Goal: Transaction & Acquisition: Purchase product/service

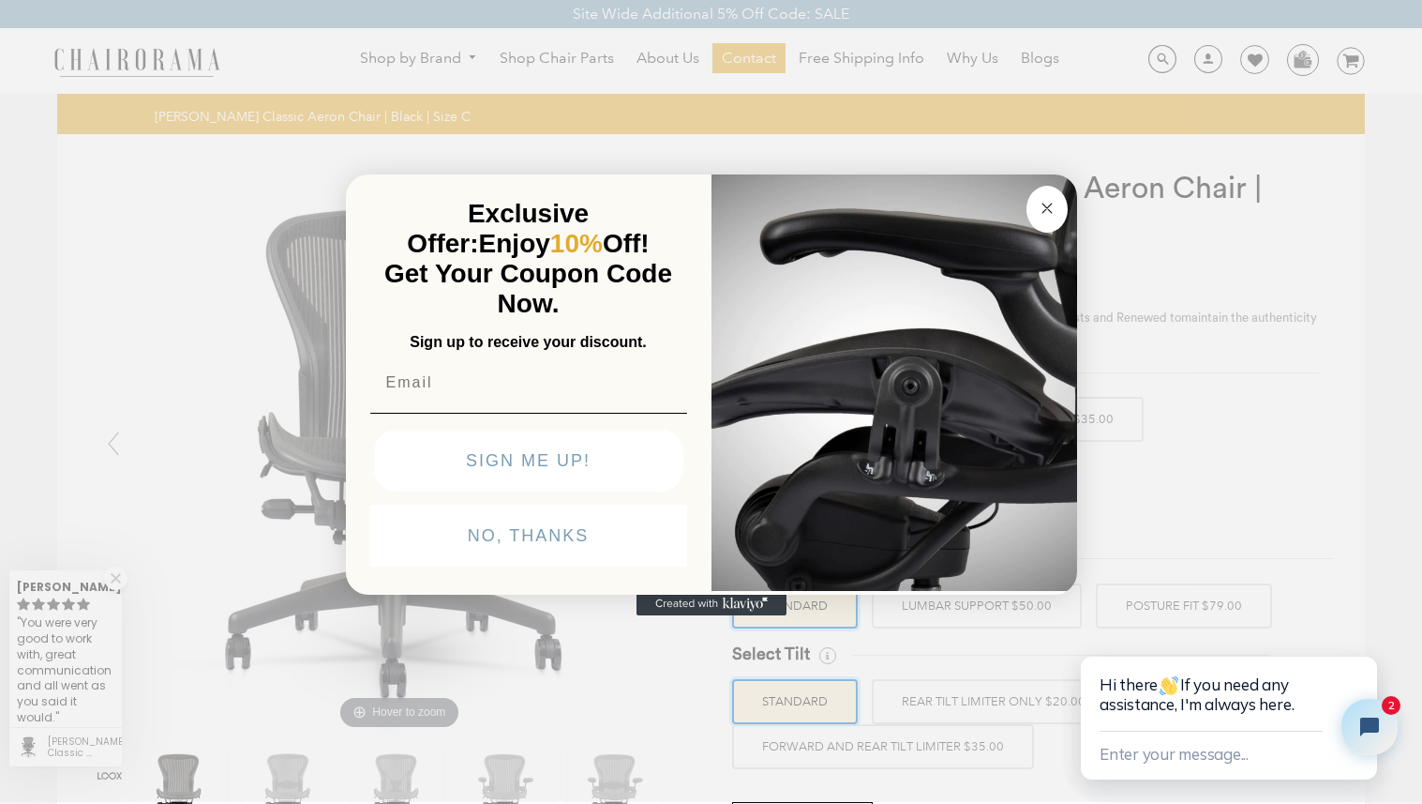
click at [1058, 208] on circle "Close dialog" at bounding box center [1047, 208] width 22 height 22
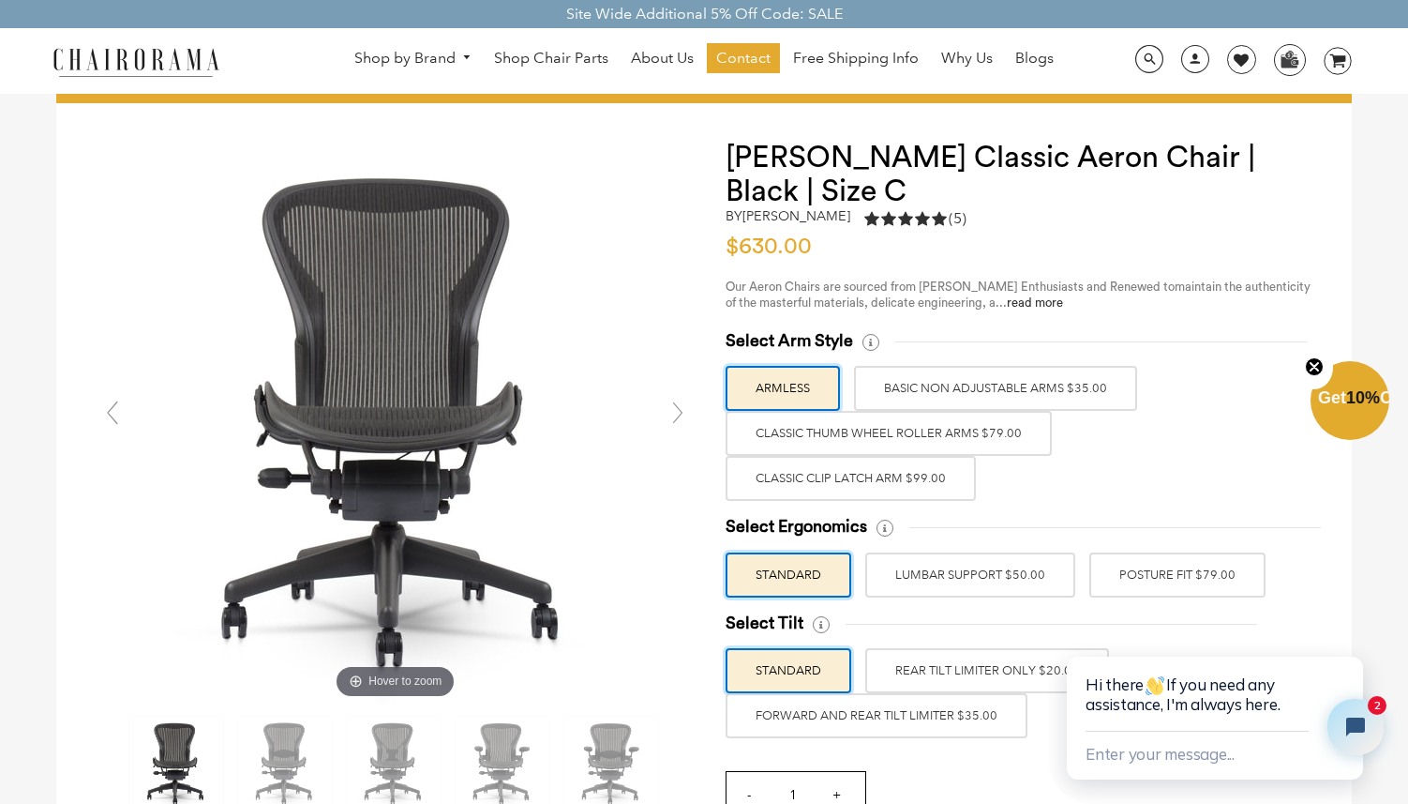
scroll to position [53, 0]
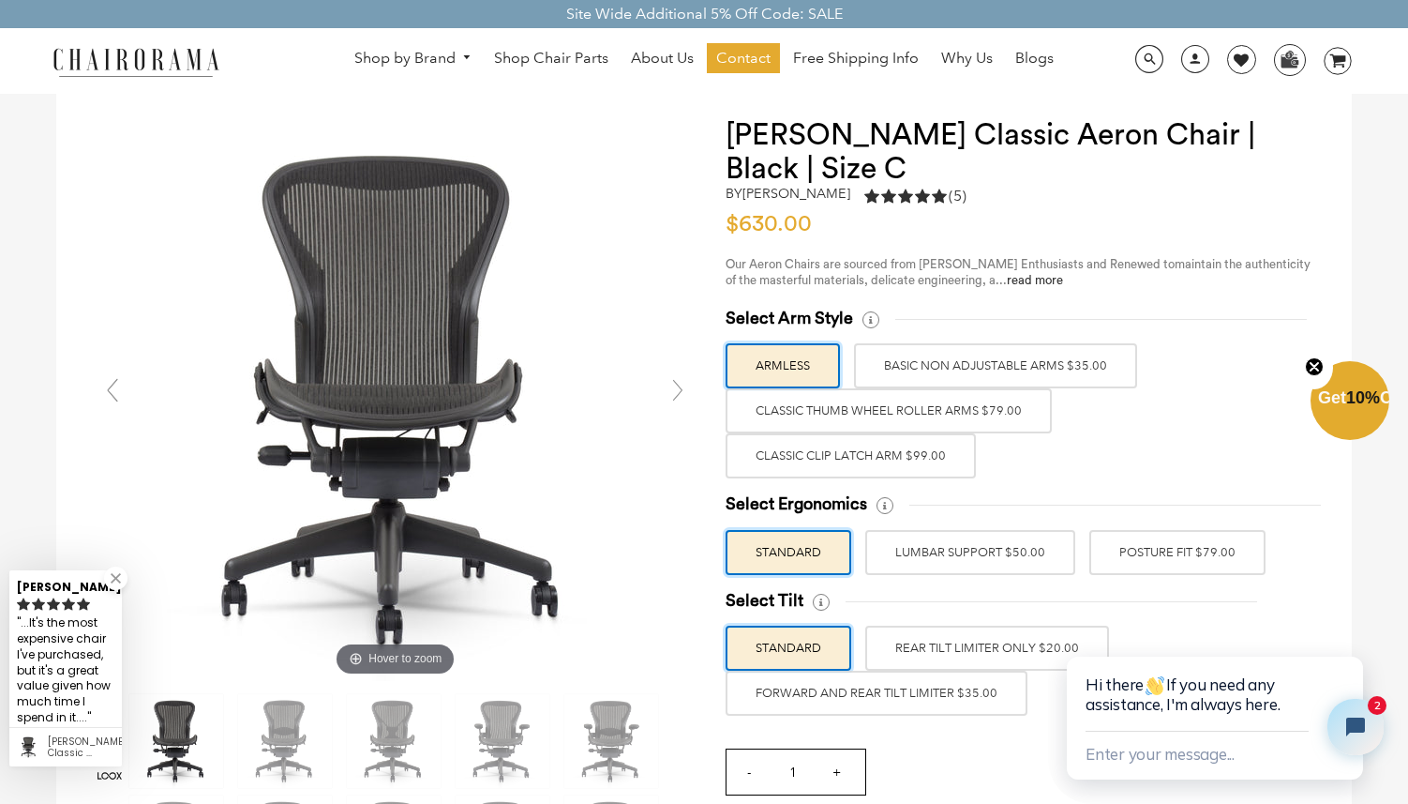
click at [912, 450] on label "Classic Clip Latch Arm $99.00" at bounding box center [851, 455] width 250 height 45
click at [0, 0] on input "Classic Clip Latch Arm $99.00" at bounding box center [0, 0] width 0 height 0
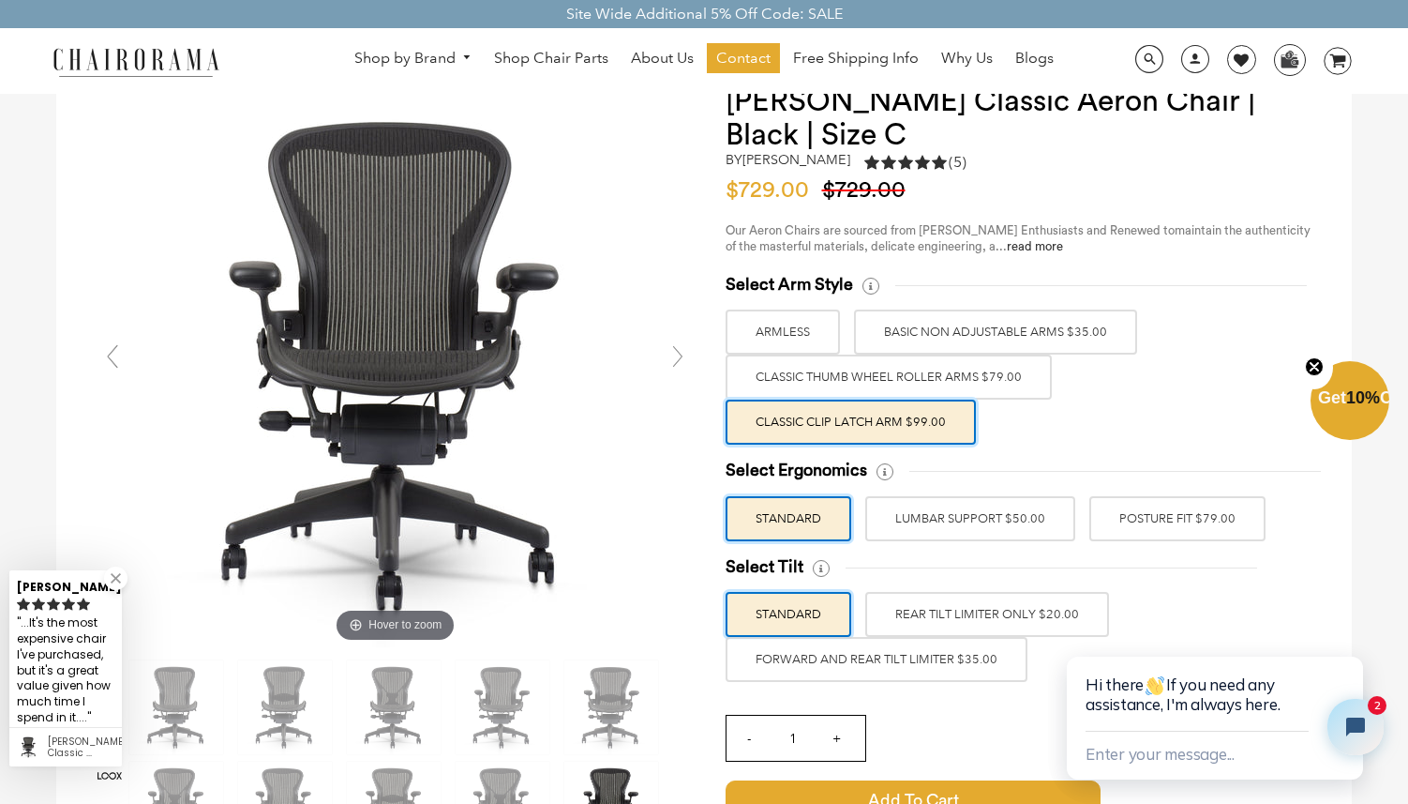
scroll to position [174, 0]
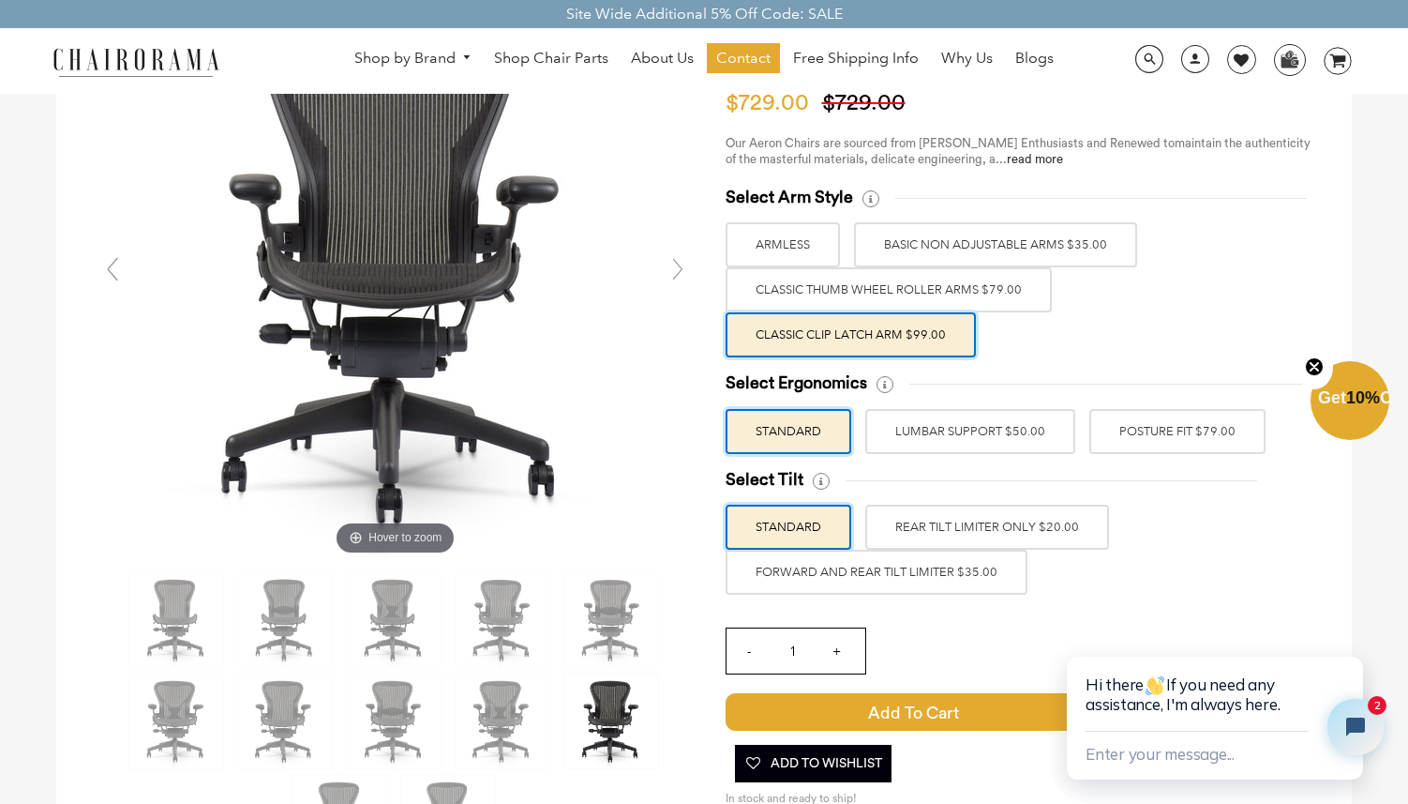
click at [1012, 430] on label "LUMBAR SUPPORT $50.00" at bounding box center [970, 431] width 210 height 45
click at [0, 0] on input "LUMBAR SUPPORT $50.00" at bounding box center [0, 0] width 0 height 0
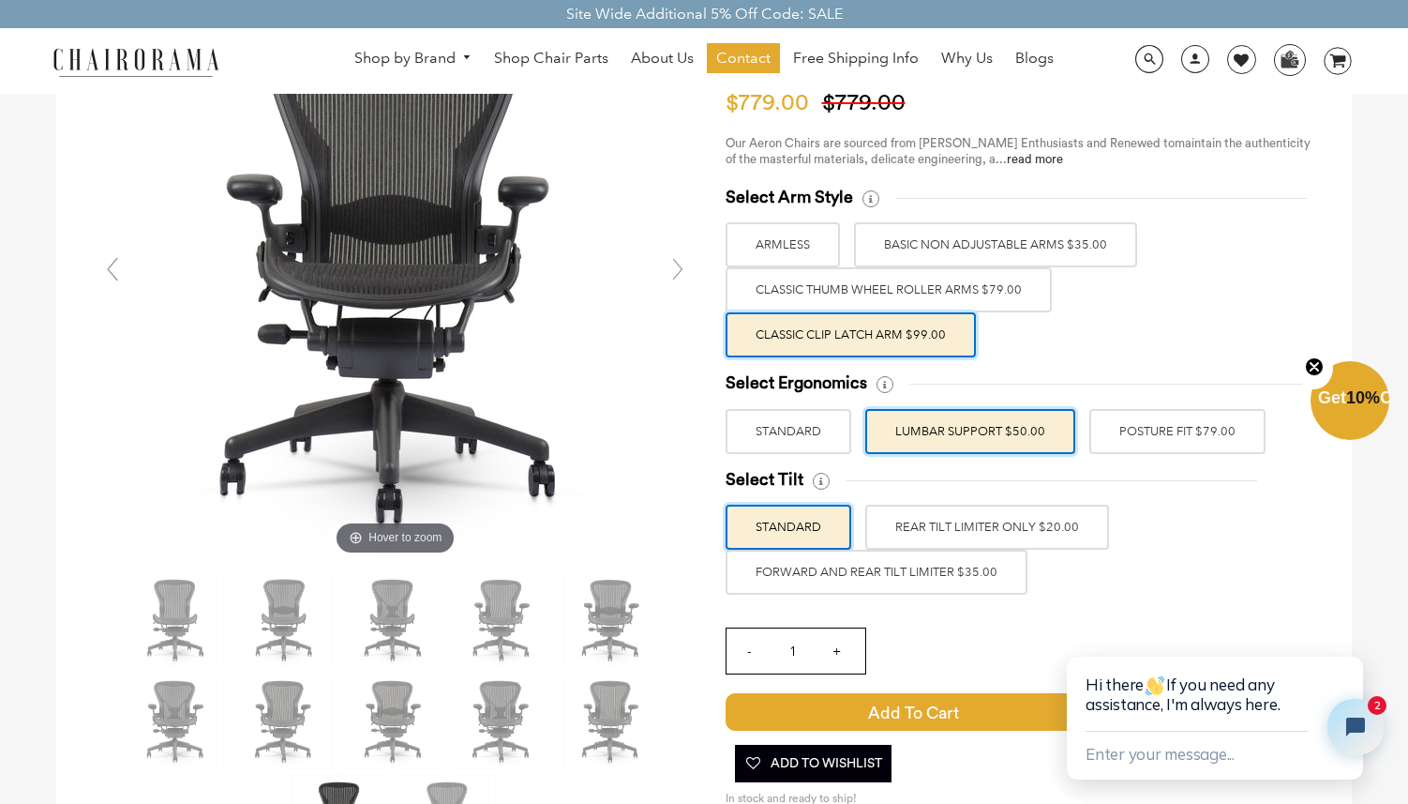
click at [1109, 440] on label "POSTURE FIT $79.00" at bounding box center [1178, 431] width 176 height 45
click at [0, 0] on input "POSTURE FIT $79.00" at bounding box center [0, 0] width 0 height 0
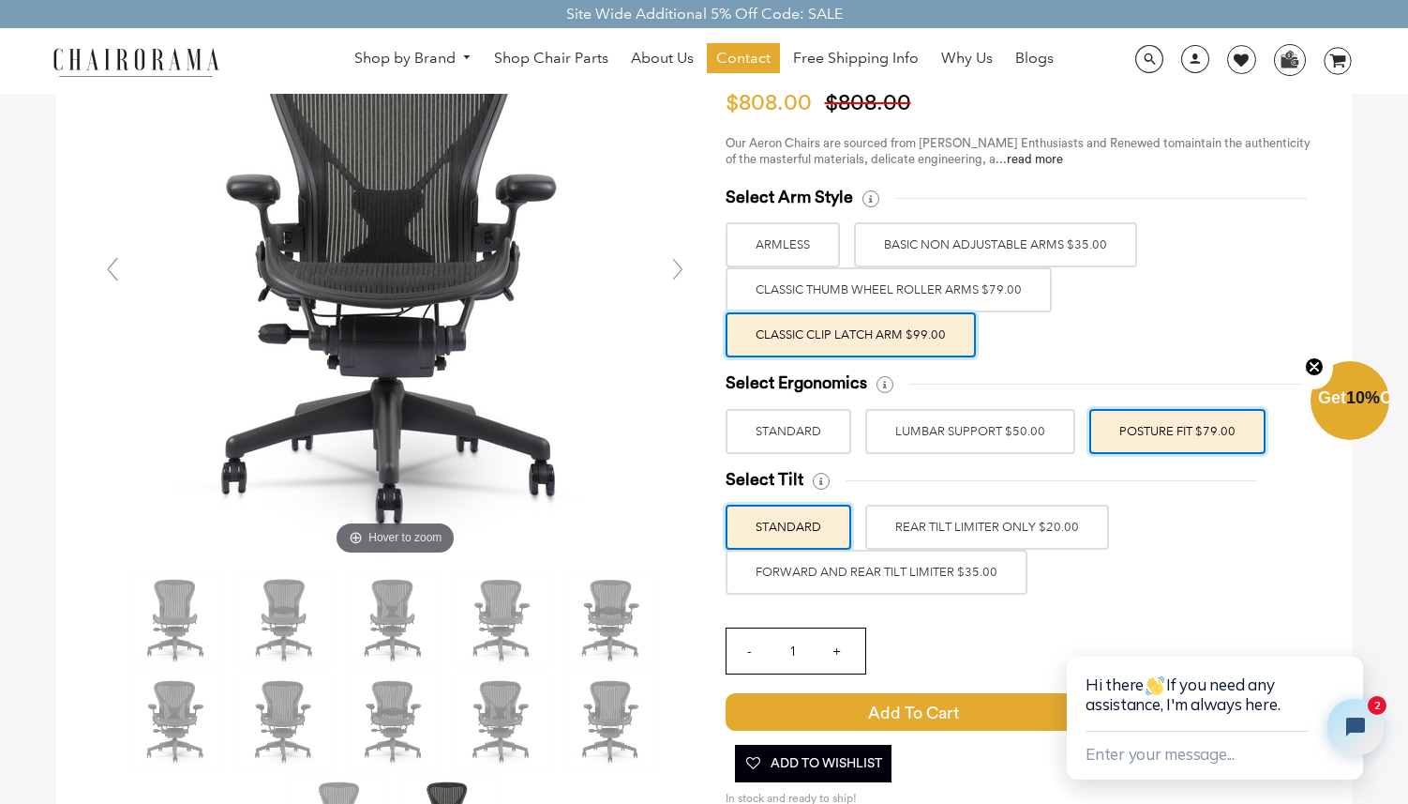
click at [1001, 435] on label "LUMBAR SUPPORT $50.00" at bounding box center [970, 431] width 210 height 45
click at [0, 0] on input "LUMBAR SUPPORT $50.00" at bounding box center [0, 0] width 0 height 0
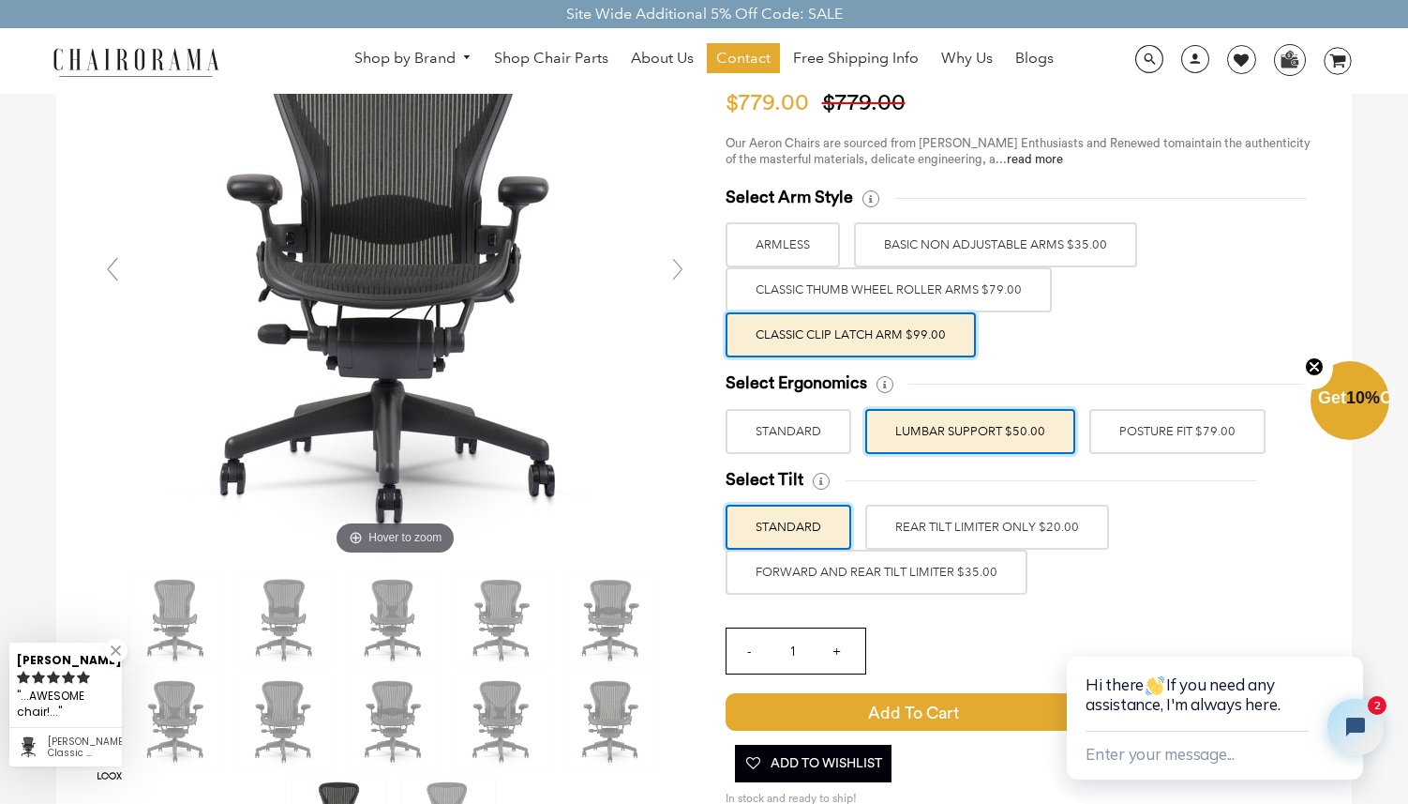
click at [1000, 523] on label "REAR TILT LIMITER ONLY $20.00" at bounding box center [987, 526] width 244 height 45
click at [0, 0] on input "REAR TILT LIMITER ONLY $20.00" at bounding box center [0, 0] width 0 height 0
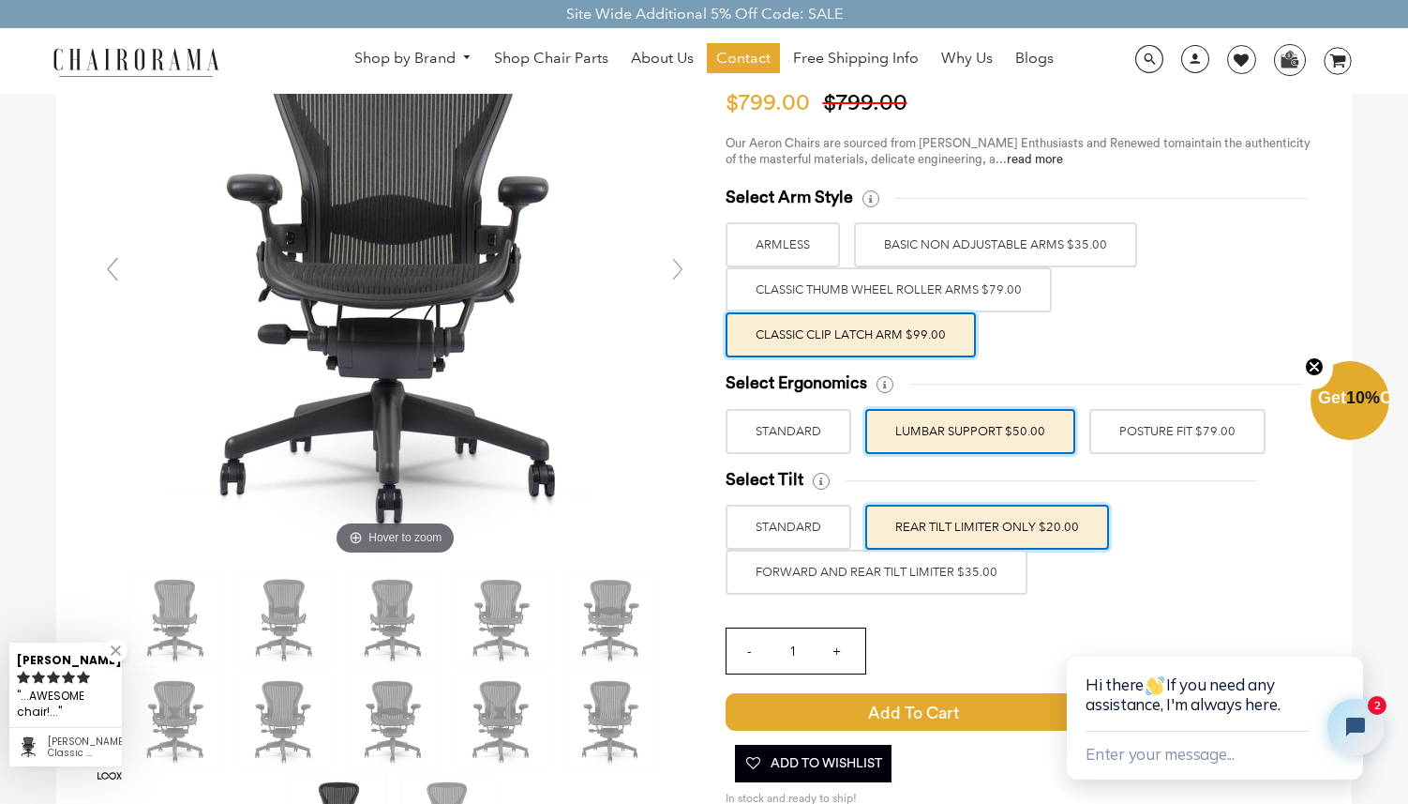
click at [980, 563] on label "FORWARD AND REAR TILT LIMITER $35.00" at bounding box center [877, 571] width 302 height 45
click at [0, 0] on input "FORWARD AND REAR TILT LIMITER $35.00" at bounding box center [0, 0] width 0 height 0
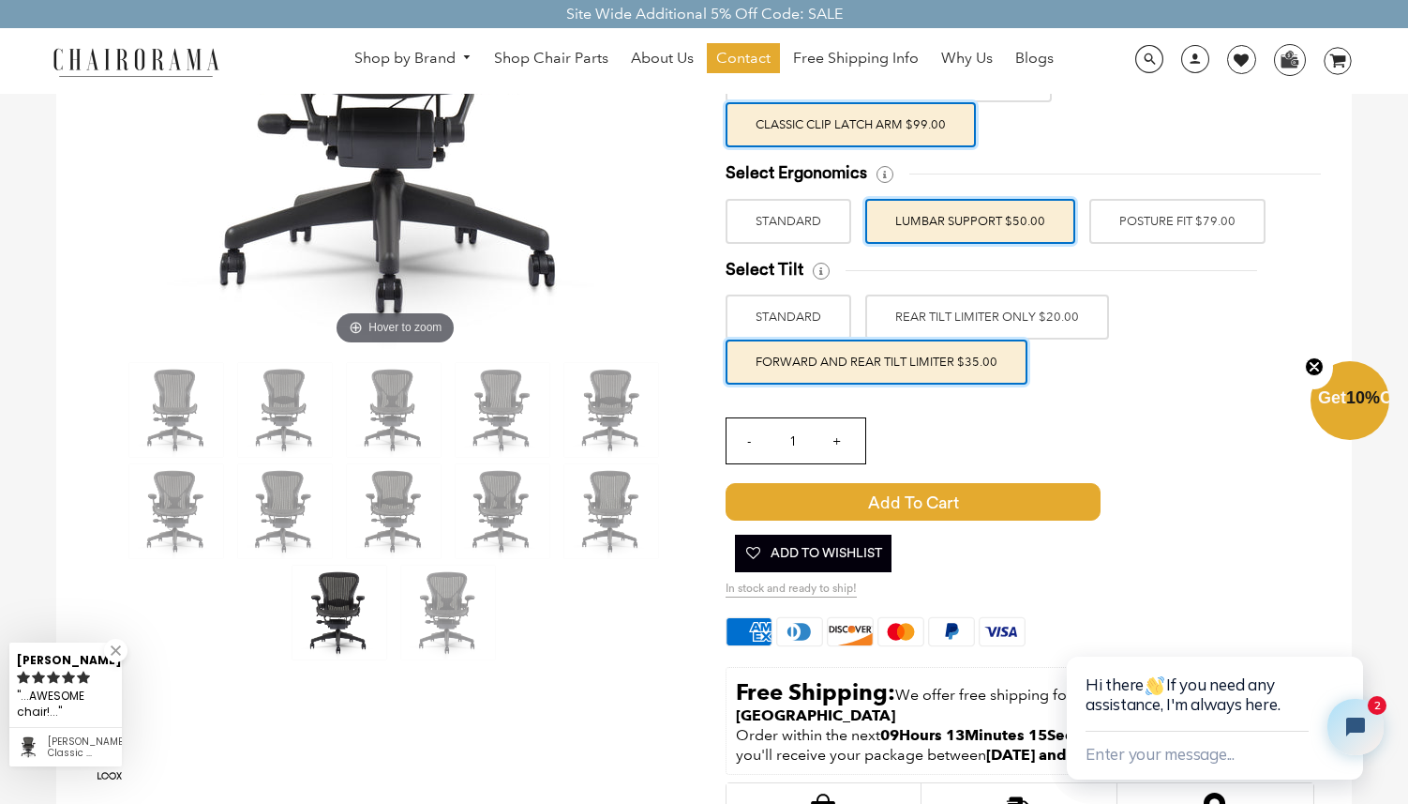
scroll to position [0, 0]
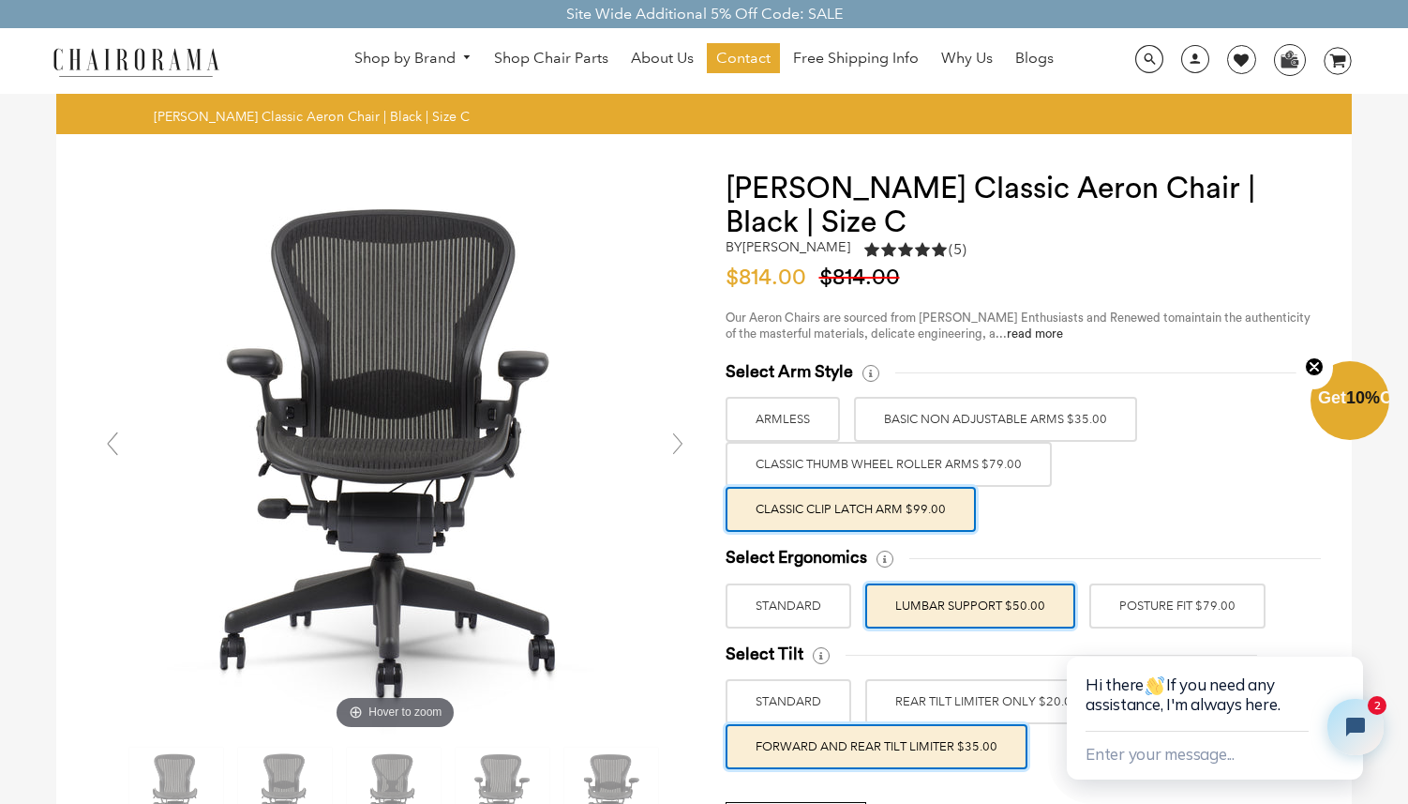
click at [1012, 338] on link "read more" at bounding box center [1035, 333] width 56 height 12
click at [955, 70] on link "Why Us" at bounding box center [967, 58] width 70 height 30
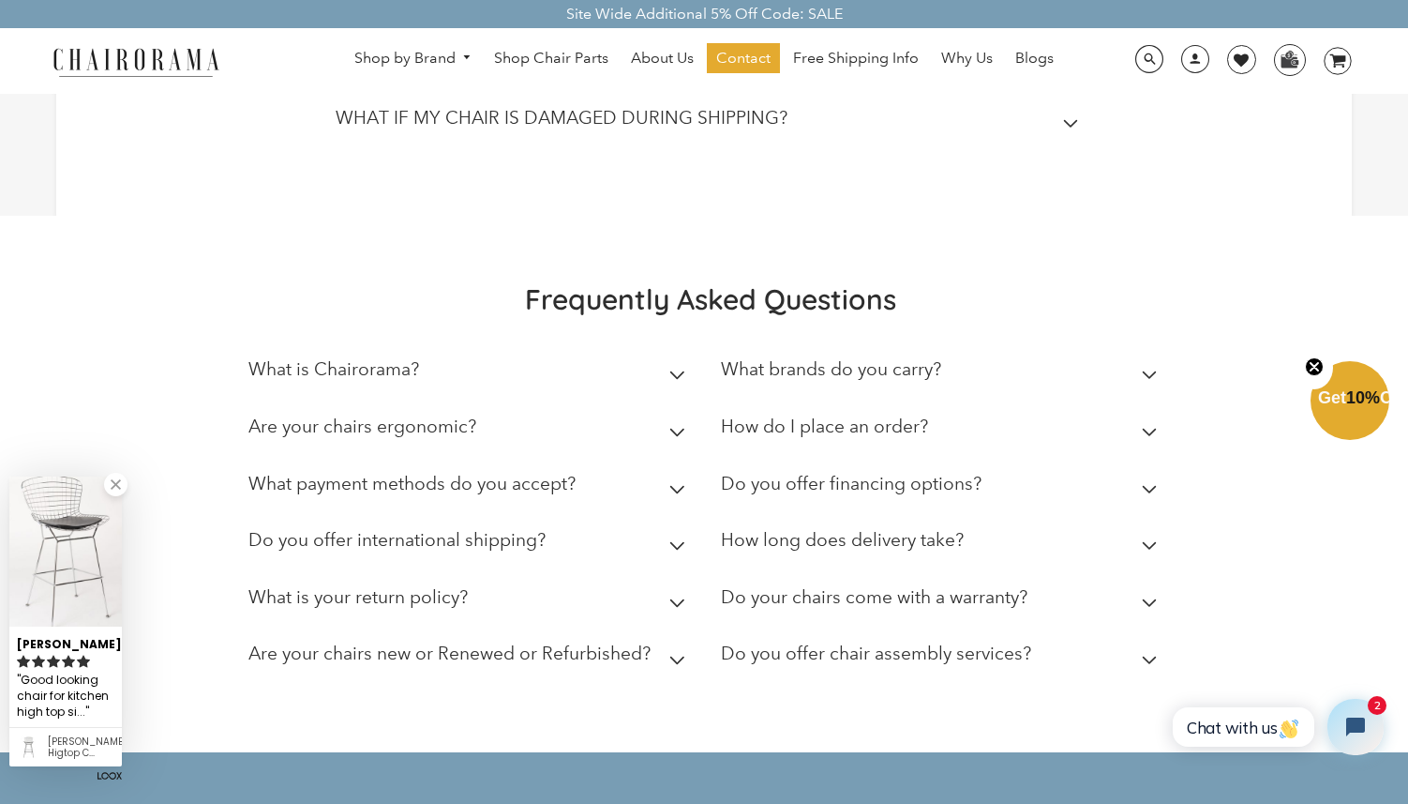
scroll to position [1083, 0]
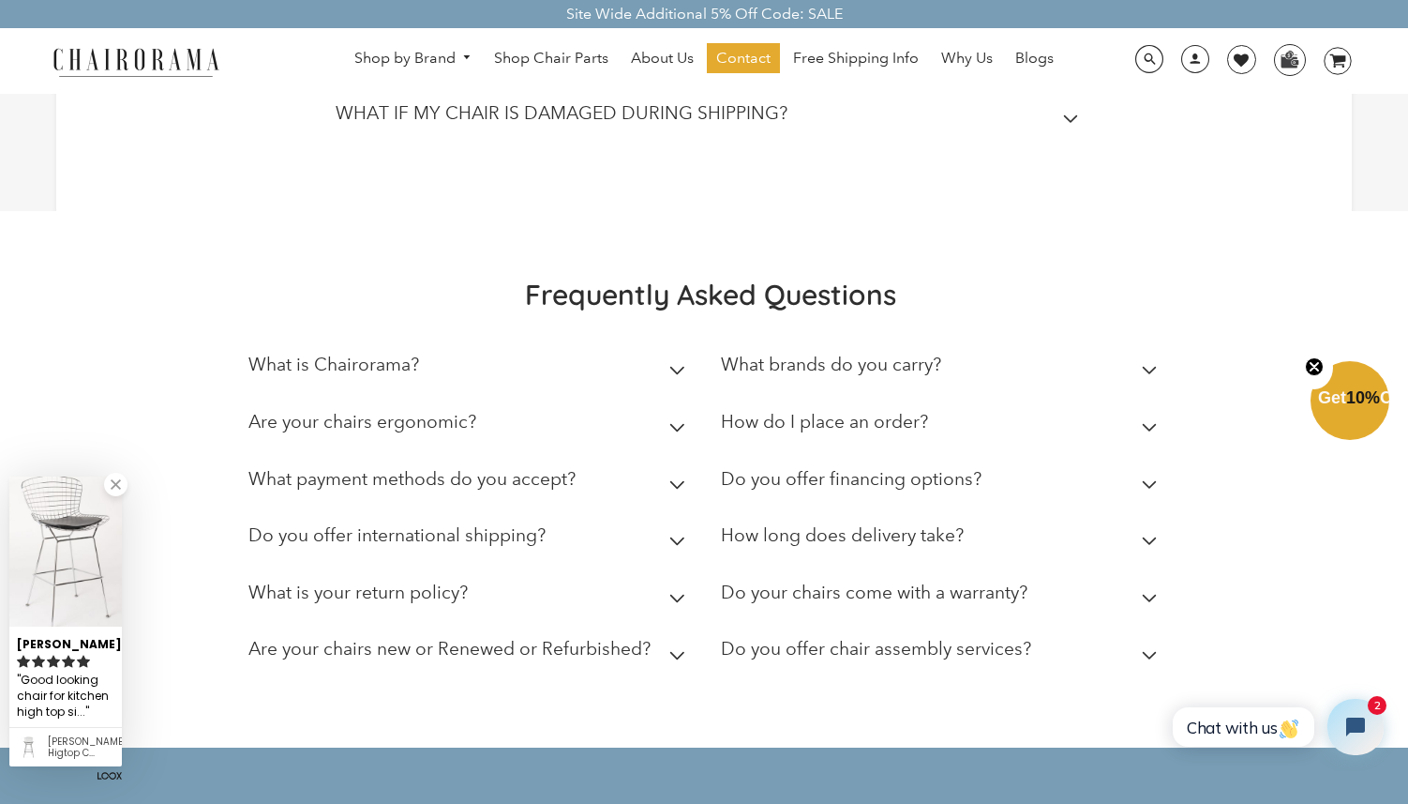
click at [684, 643] on summary "Are your chairs new or Renewed or Refurbished?" at bounding box center [470, 652] width 444 height 57
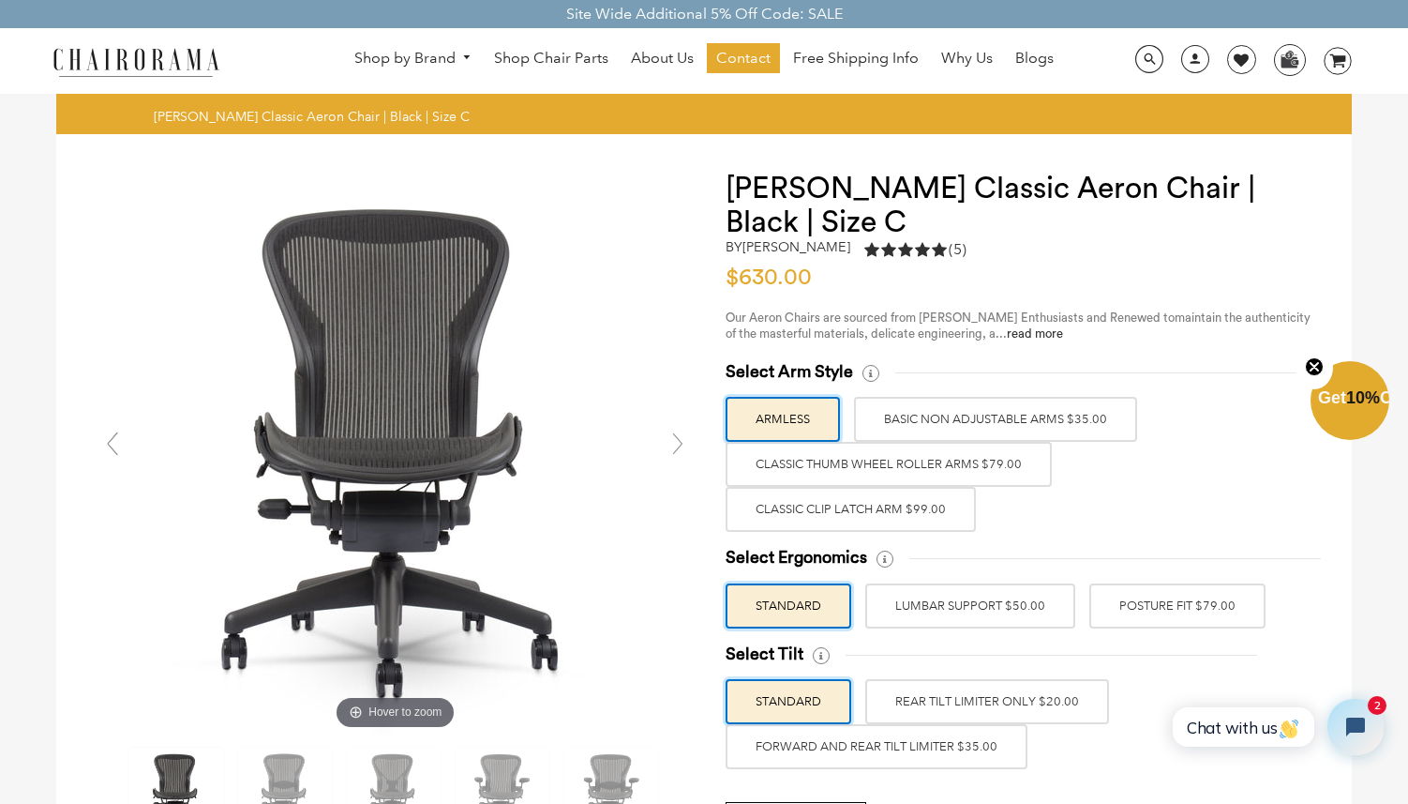
click at [969, 467] on label "Classic Thumb Wheel Roller Arms $79.00" at bounding box center [889, 464] width 326 height 45
click at [0, 0] on input "Classic Thumb Wheel Roller Arms $79.00" at bounding box center [0, 0] width 0 height 0
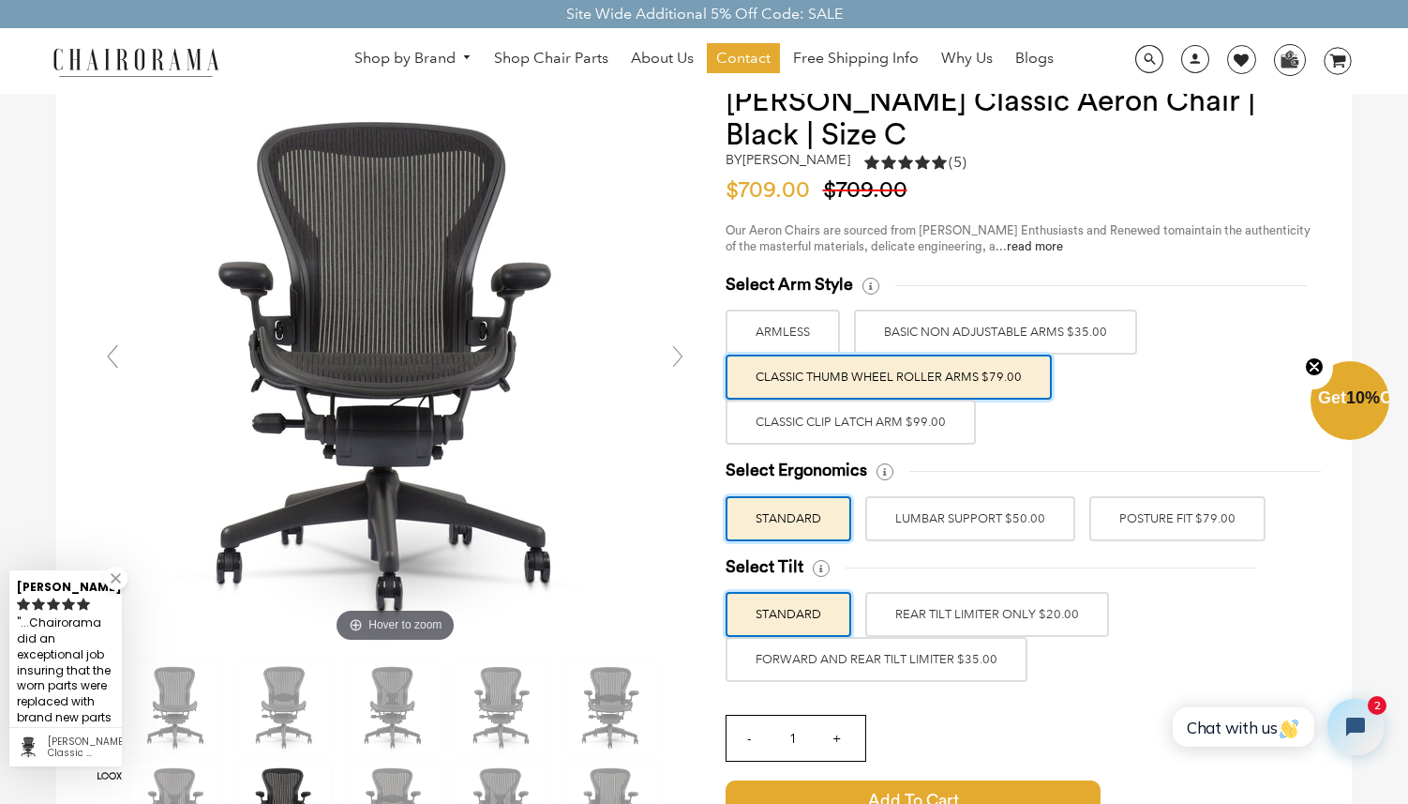
scroll to position [179, 0]
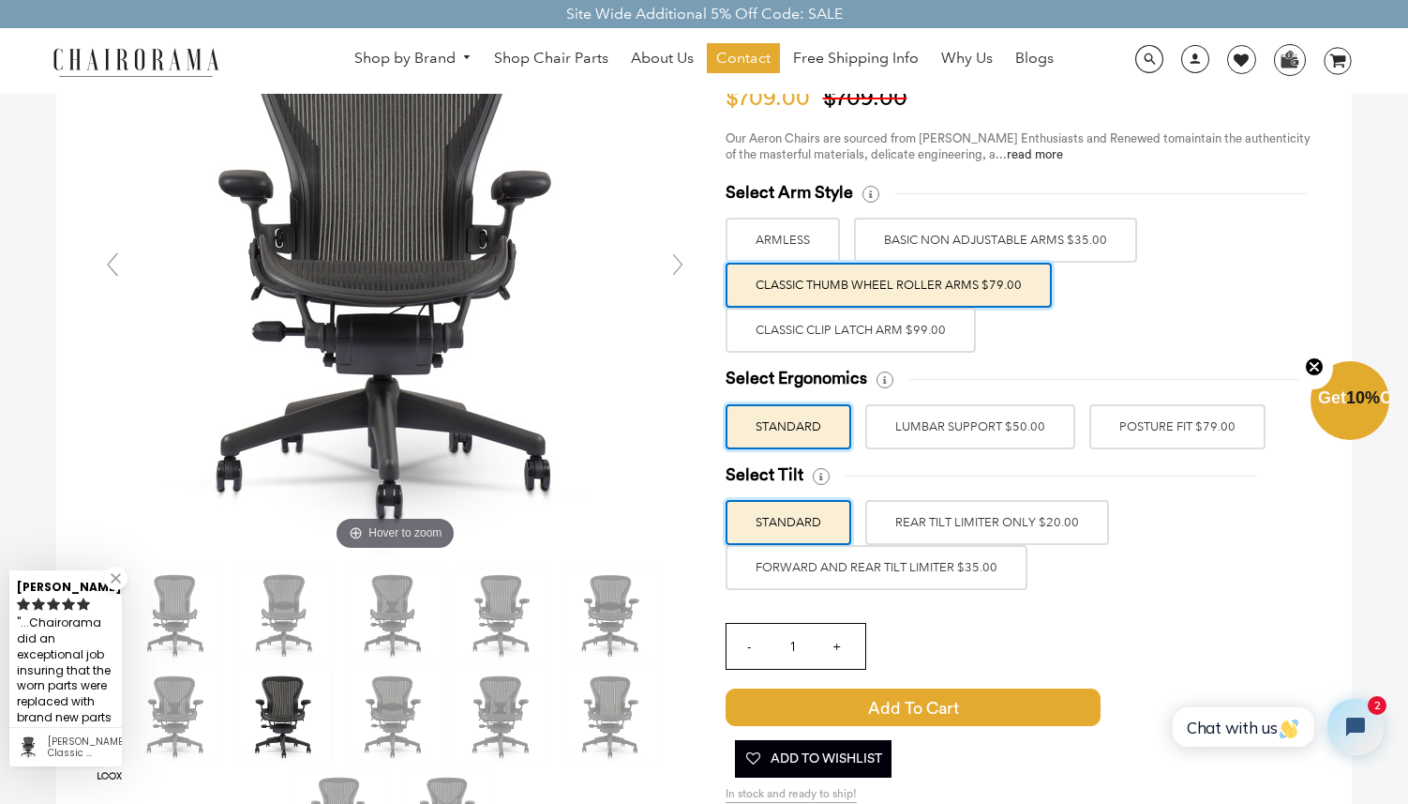
click at [932, 336] on label "Classic Clip Latch Arm $99.00" at bounding box center [851, 330] width 250 height 45
click at [0, 0] on input "Classic Clip Latch Arm $99.00" at bounding box center [0, 0] width 0 height 0
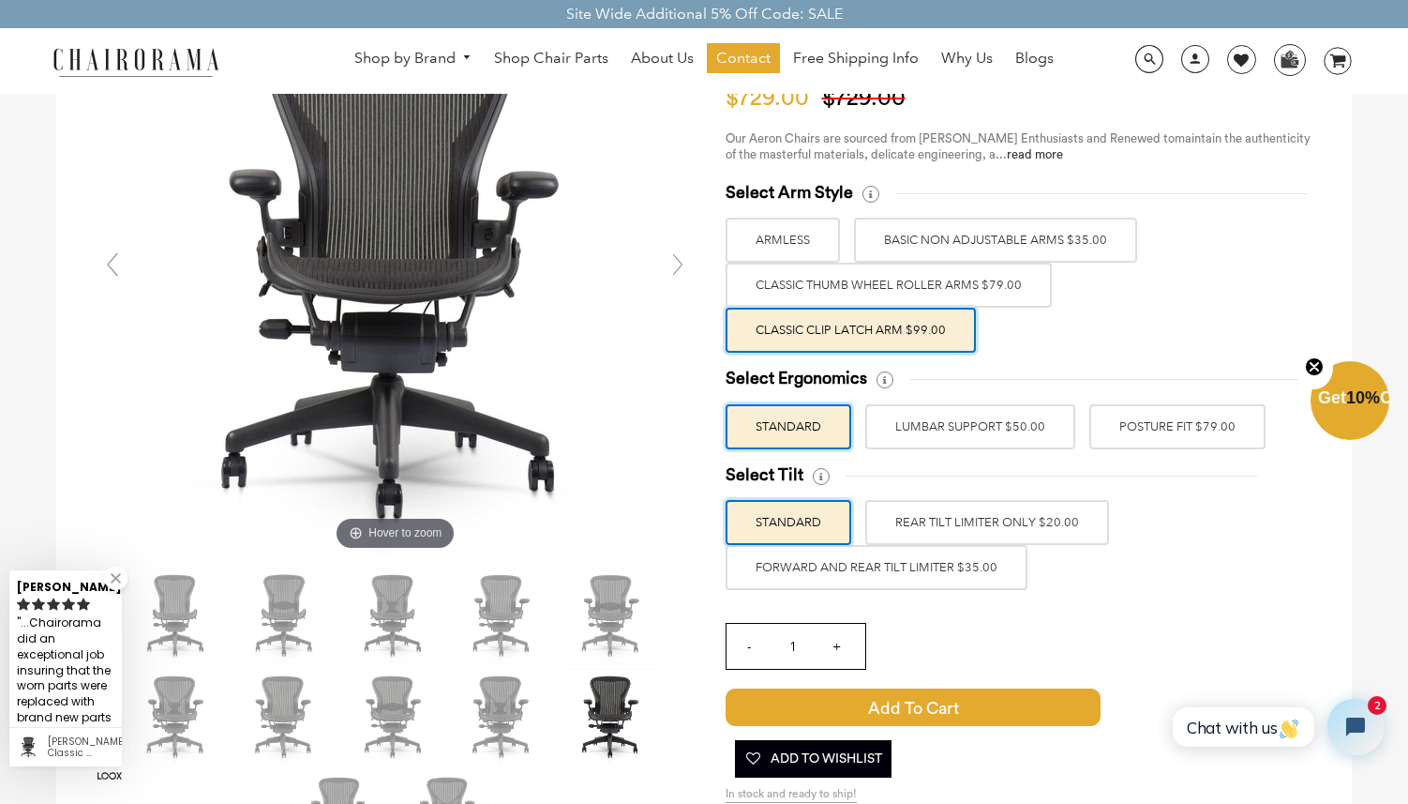
click at [949, 292] on label "Classic Thumb Wheel Roller Arms $79.00" at bounding box center [889, 285] width 326 height 45
click at [0, 0] on input "Classic Thumb Wheel Roller Arms $79.00" at bounding box center [0, 0] width 0 height 0
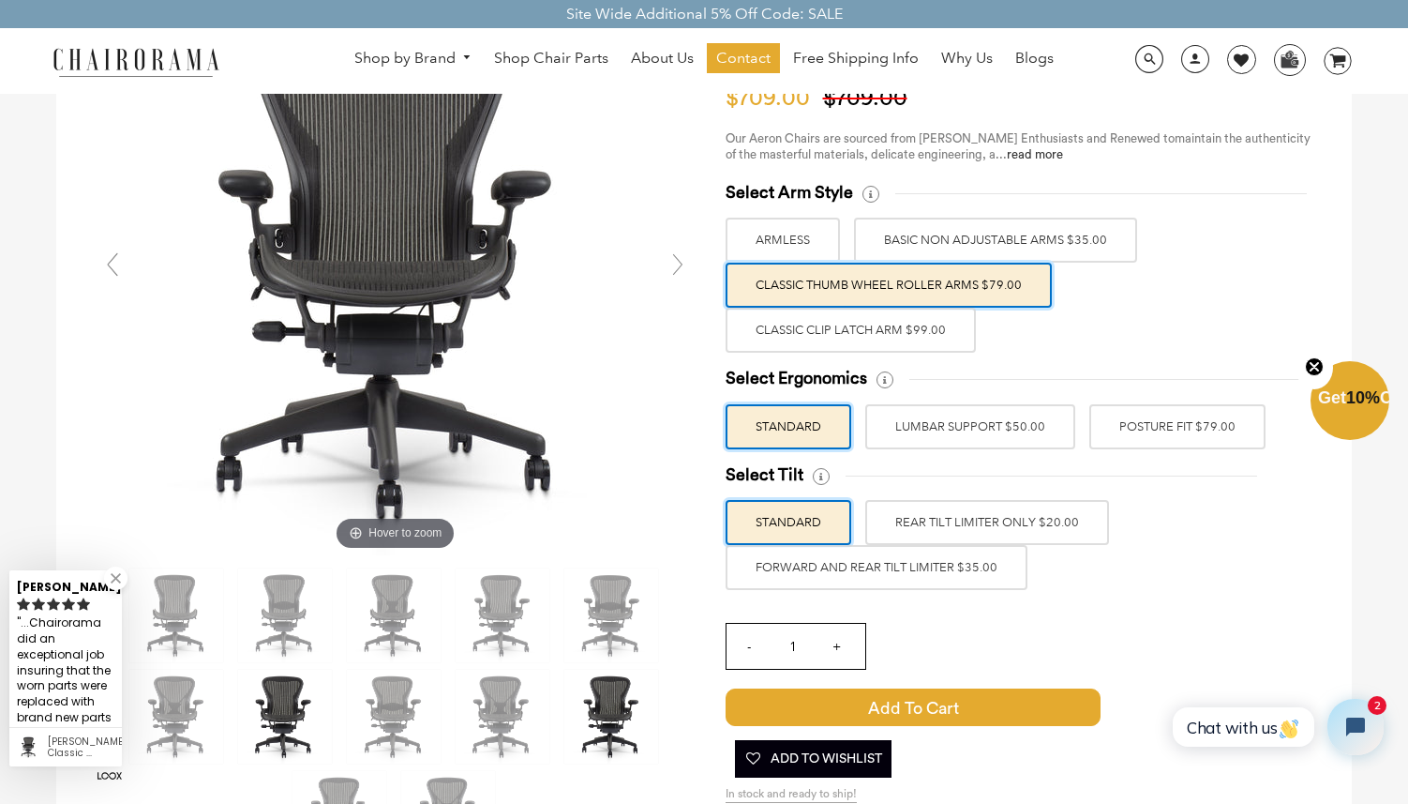
click at [931, 325] on label "Classic Clip Latch Arm $99.00" at bounding box center [851, 330] width 250 height 45
click at [0, 0] on input "Classic Clip Latch Arm $99.00" at bounding box center [0, 0] width 0 height 0
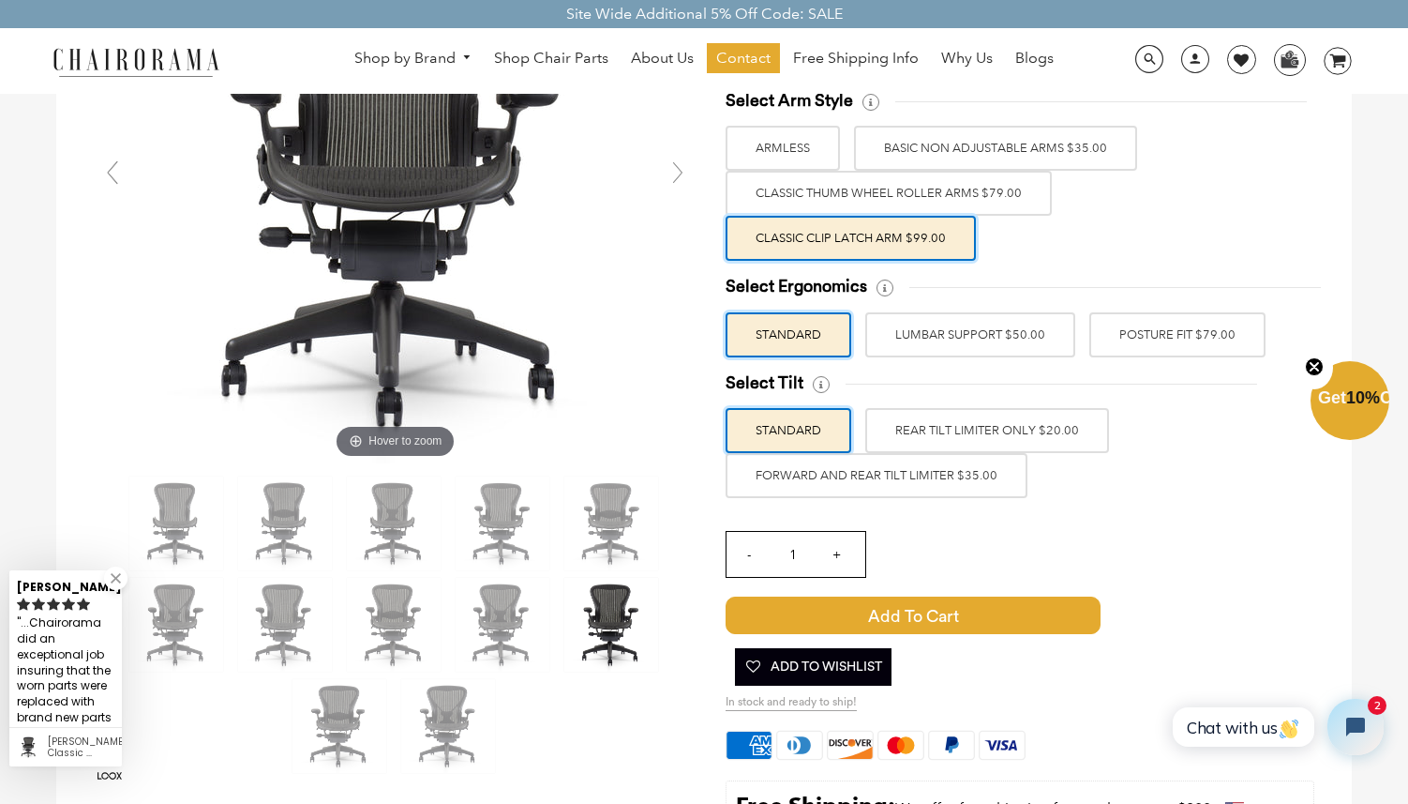
scroll to position [295, 0]
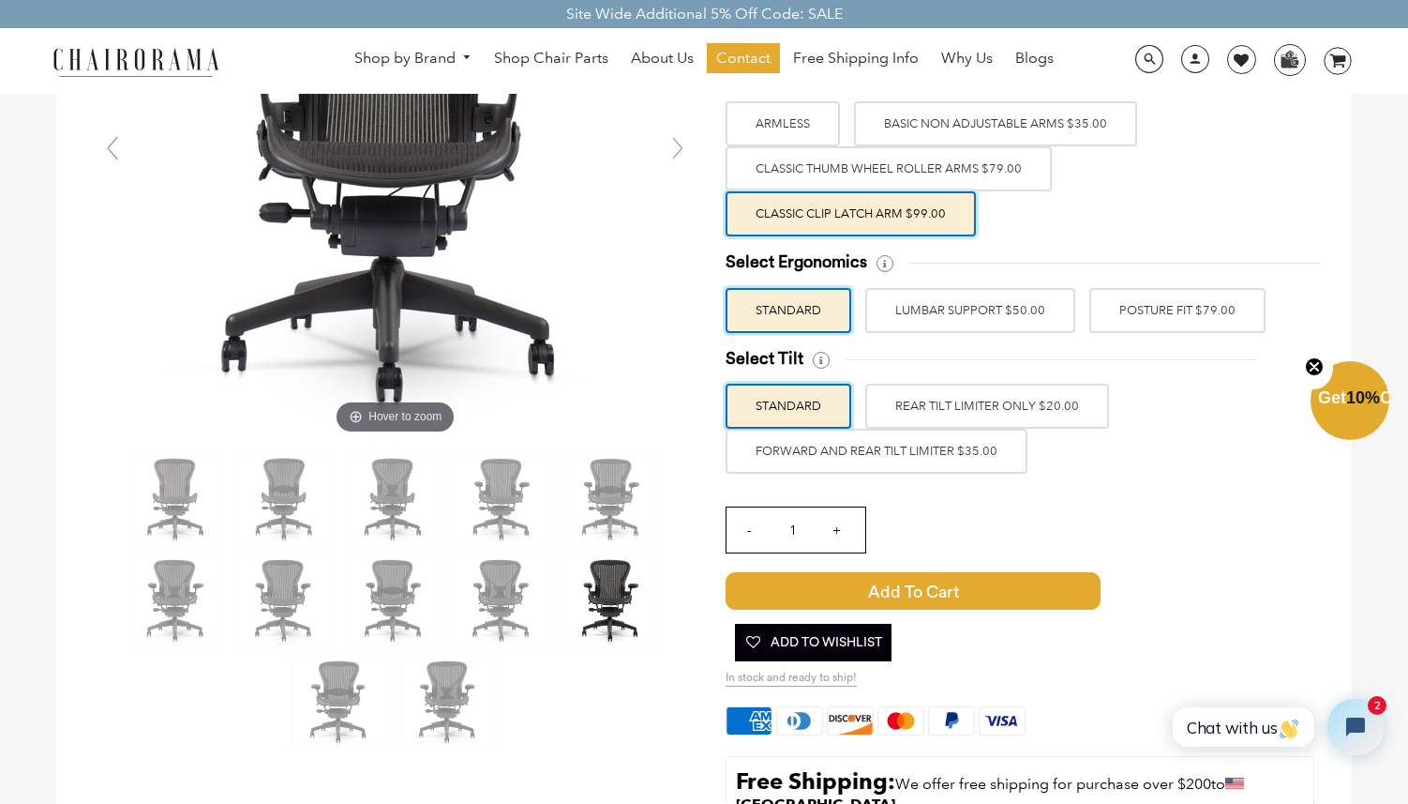
click at [937, 319] on label "LUMBAR SUPPORT $50.00" at bounding box center [970, 310] width 210 height 45
click at [0, 0] on input "LUMBAR SUPPORT $50.00" at bounding box center [0, 0] width 0 height 0
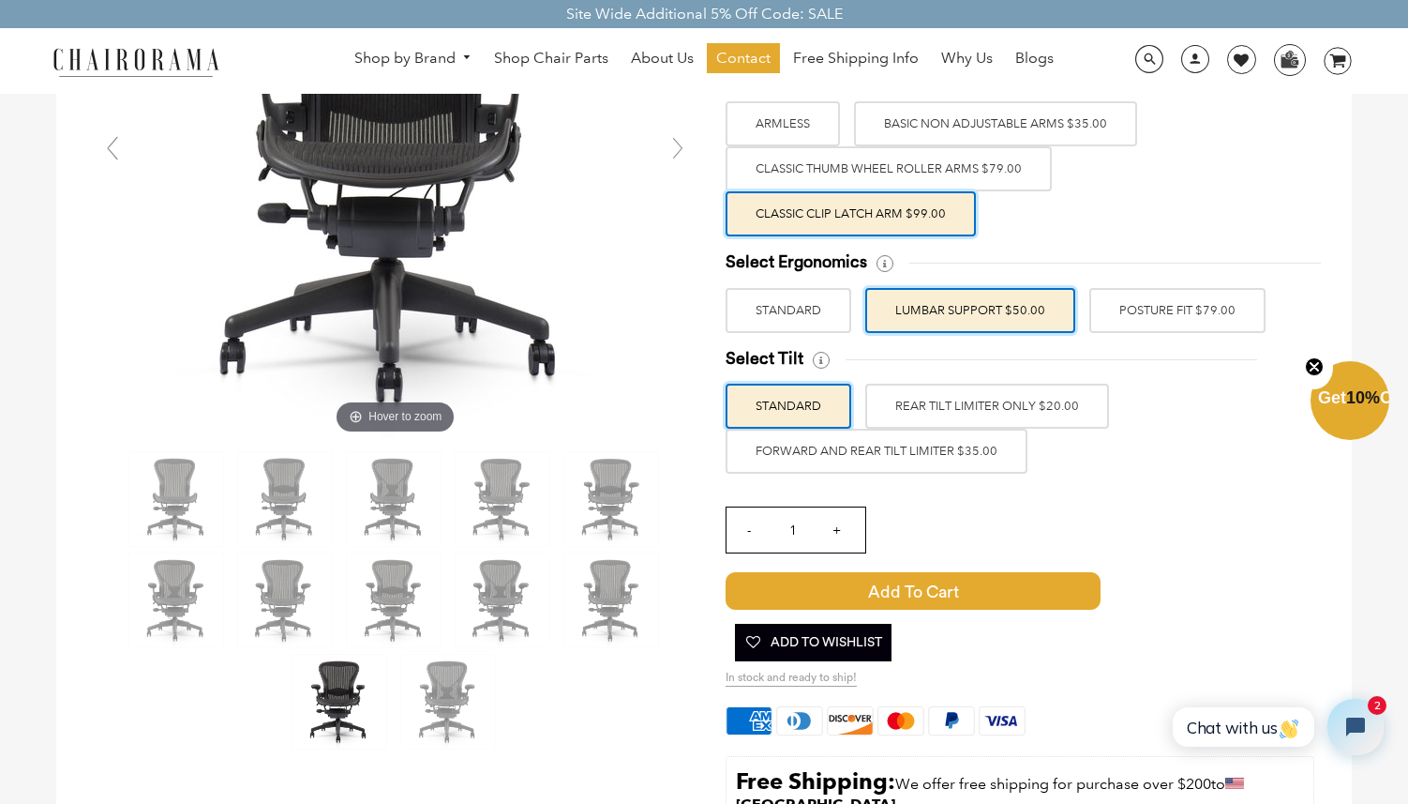
click at [928, 455] on label "FORWARD AND REAR TILT LIMITER $35.00" at bounding box center [877, 450] width 302 height 45
click at [0, 0] on input "FORWARD AND REAR TILT LIMITER $35.00" at bounding box center [0, 0] width 0 height 0
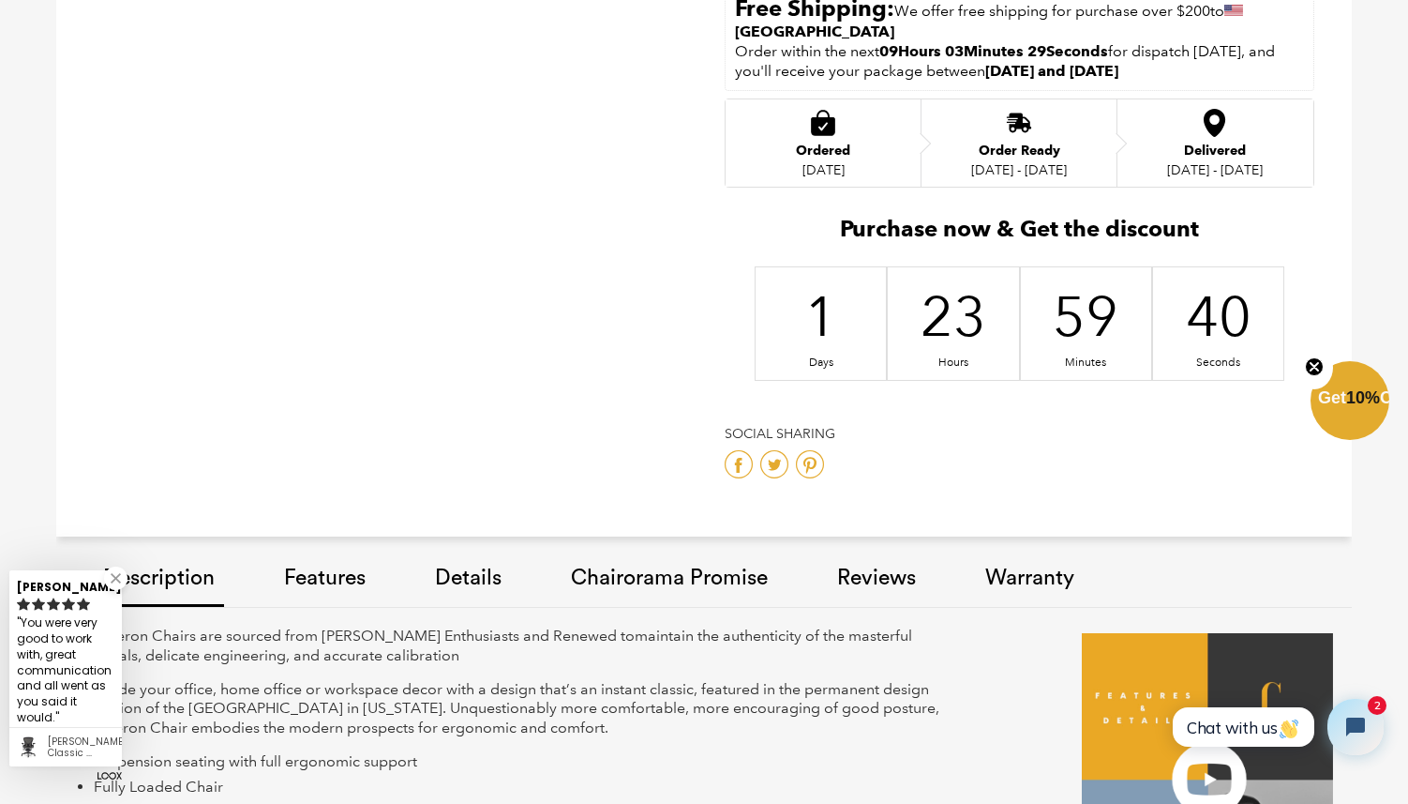
scroll to position [1215, 0]
